Goal: Information Seeking & Learning: Learn about a topic

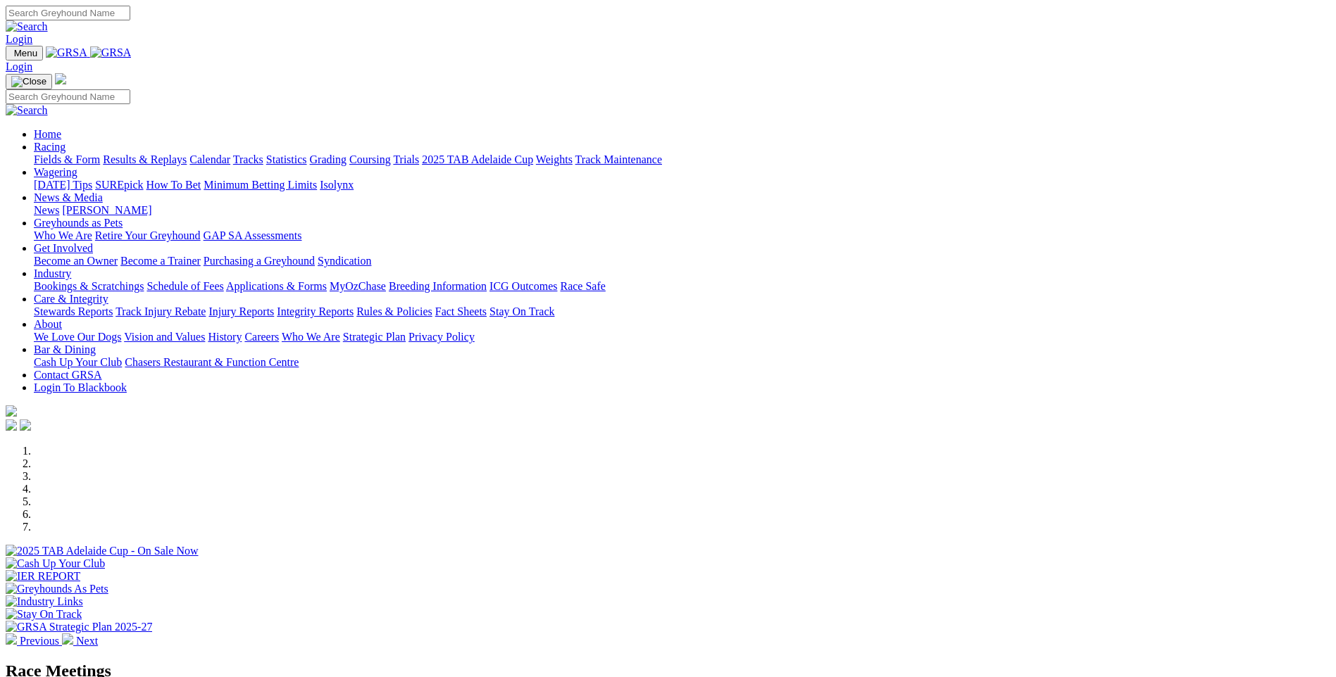
scroll to position [493, 0]
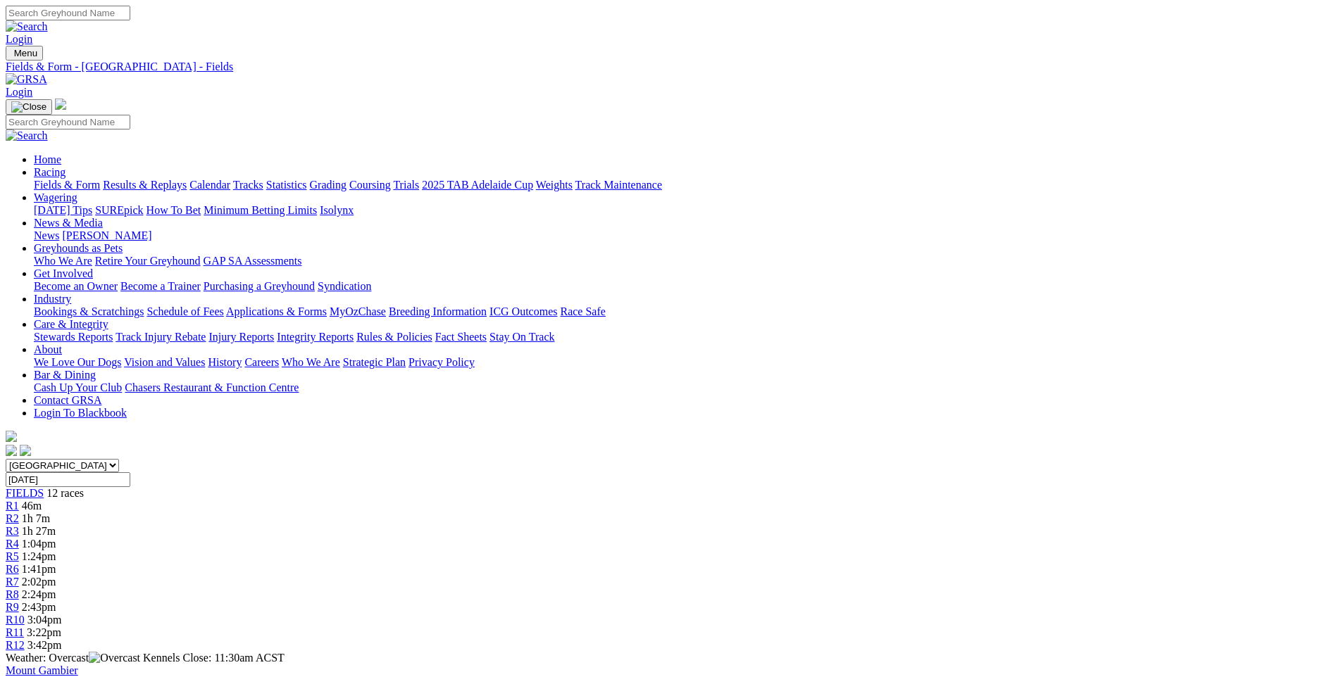
click at [100, 179] on link "Fields & Form" at bounding box center [67, 185] width 66 height 12
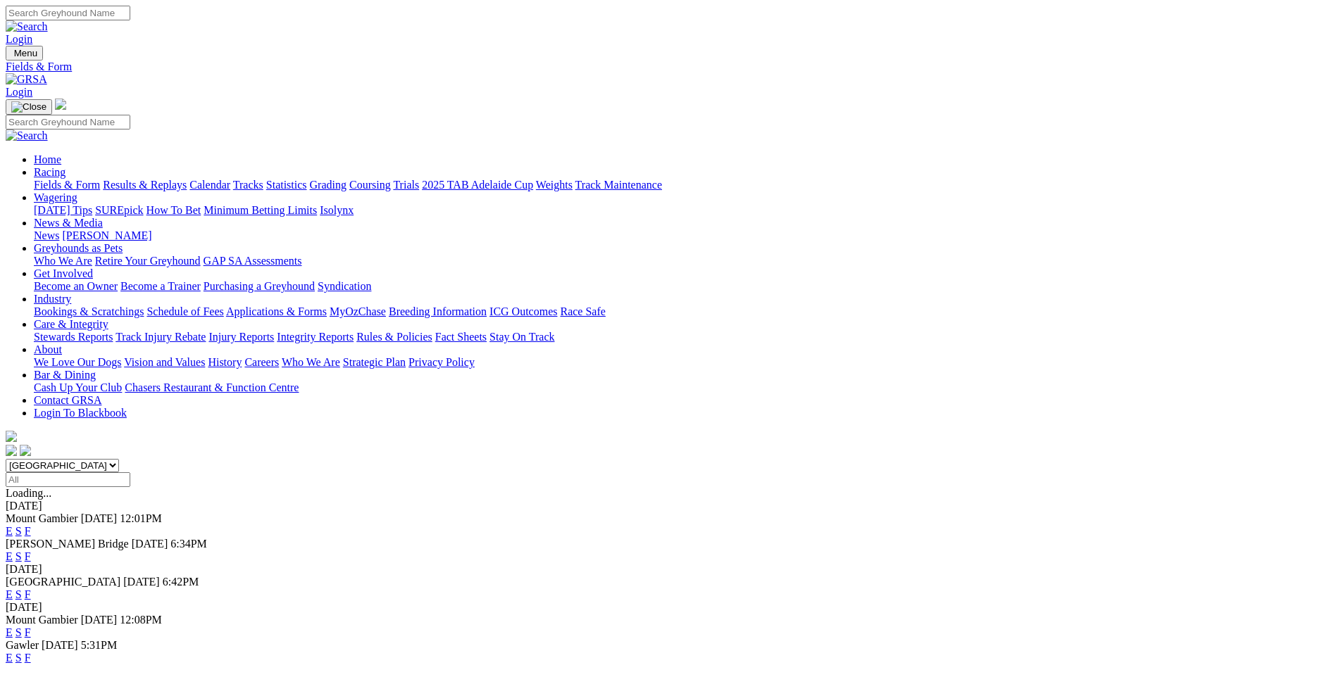
click at [31, 551] on link "F" at bounding box center [28, 557] width 6 height 12
